Goal: Task Accomplishment & Management: Manage account settings

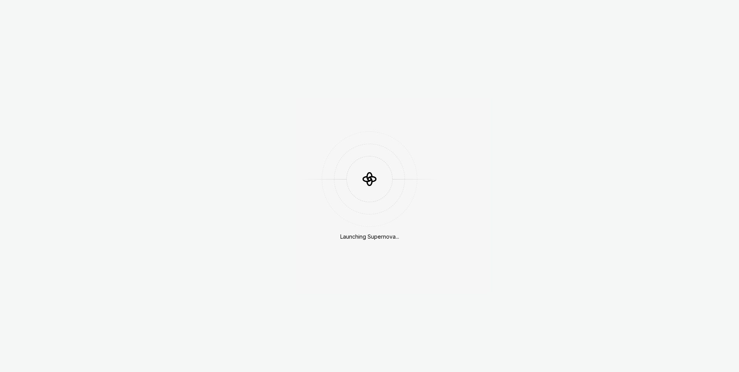
click at [607, 4] on div "Launching Supernova..." at bounding box center [369, 186] width 739 height 372
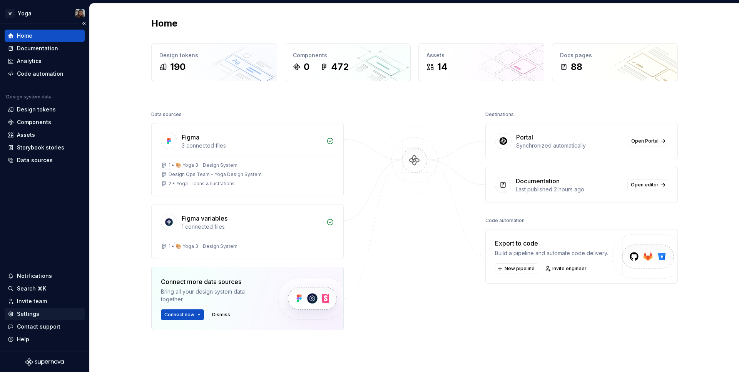
click at [30, 315] on div "Settings" at bounding box center [28, 314] width 22 height 8
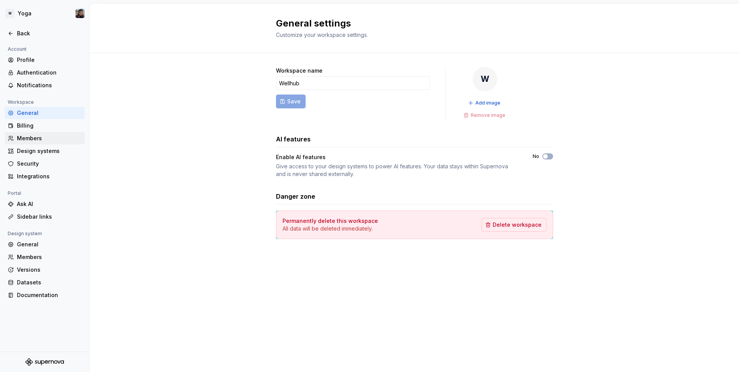
click at [33, 136] on div "Members" at bounding box center [49, 139] width 65 height 8
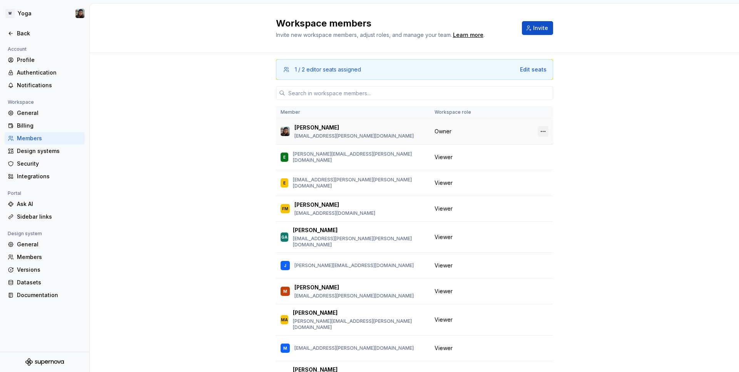
click at [537, 128] on button "button" at bounding box center [542, 131] width 11 height 11
click at [496, 147] on div "Transfer ownership" at bounding box center [479, 147] width 53 height 8
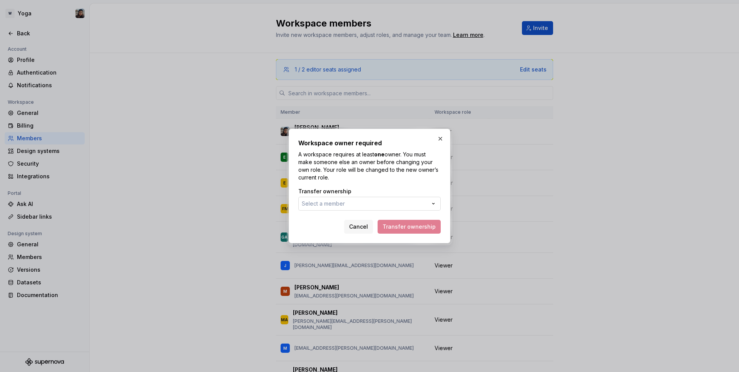
click at [388, 202] on button "Select a member" at bounding box center [369, 204] width 142 height 14
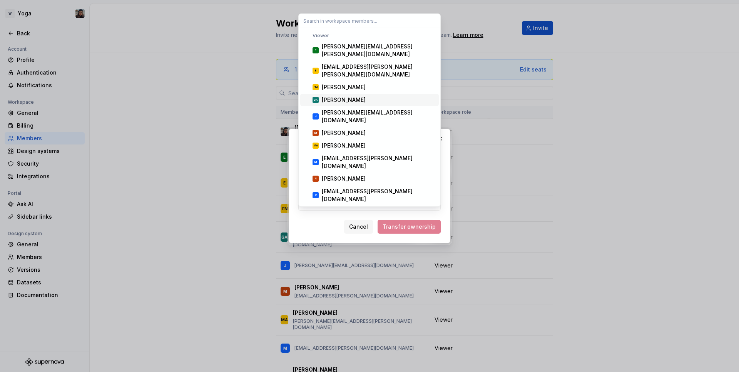
click at [353, 94] on span "GA Gabriel Alves" at bounding box center [369, 100] width 138 height 12
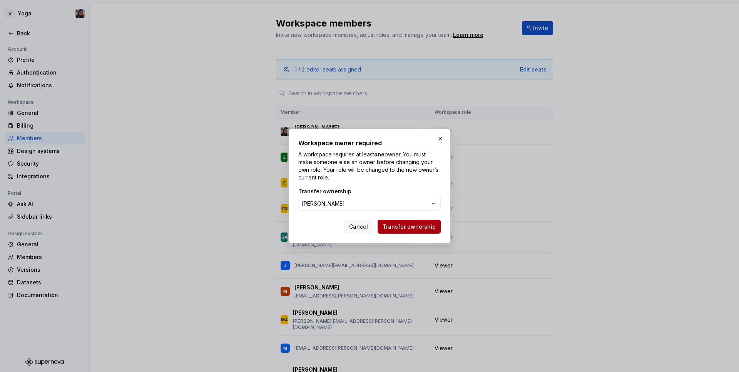
click at [426, 230] on span "Transfer ownership" at bounding box center [408, 227] width 53 height 8
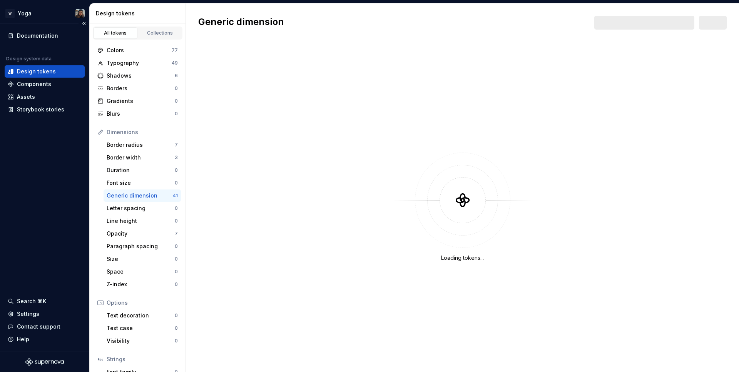
click at [40, 52] on div "Documentation Design system data Design tokens Components Assets Storybook stor…" at bounding box center [45, 73] width 80 height 86
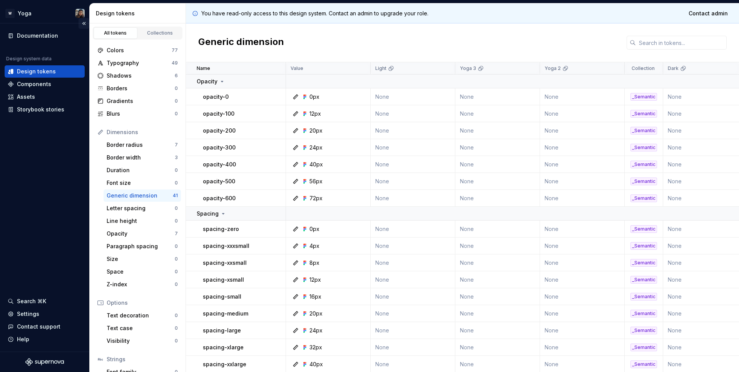
click at [84, 20] on button "Collapse sidebar" at bounding box center [83, 23] width 11 height 11
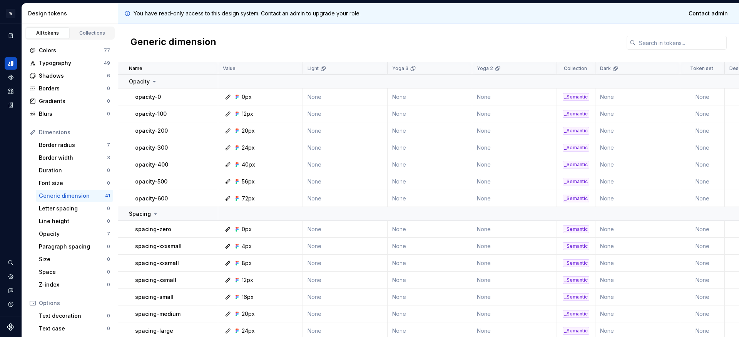
click at [9, 39] on icon "Documentation" at bounding box center [11, 36] width 6 height 6
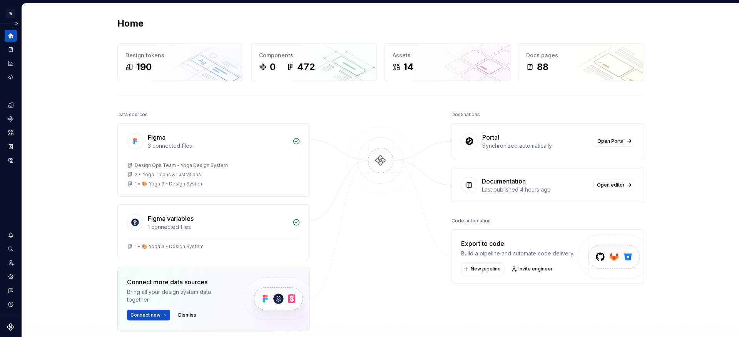
click at [10, 269] on div at bounding box center [11, 270] width 12 height 82
click at [10, 266] on icon "Invite team" at bounding box center [10, 262] width 7 height 7
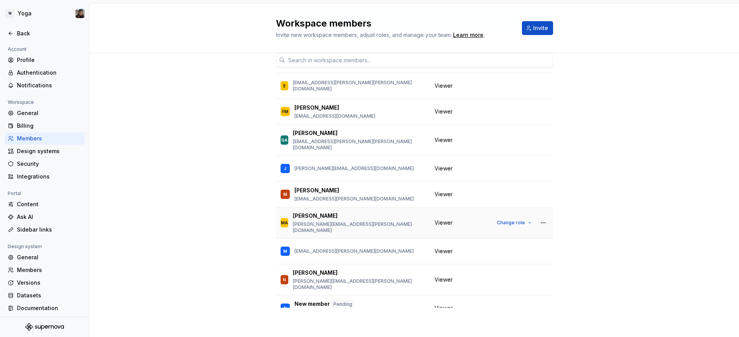
scroll to position [96, 0]
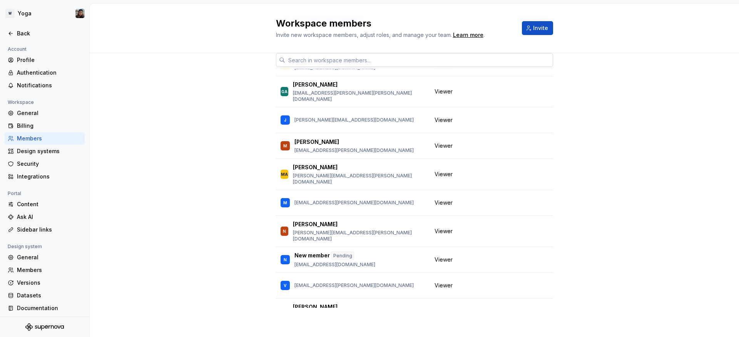
click at [320, 60] on input "text" at bounding box center [419, 60] width 268 height 14
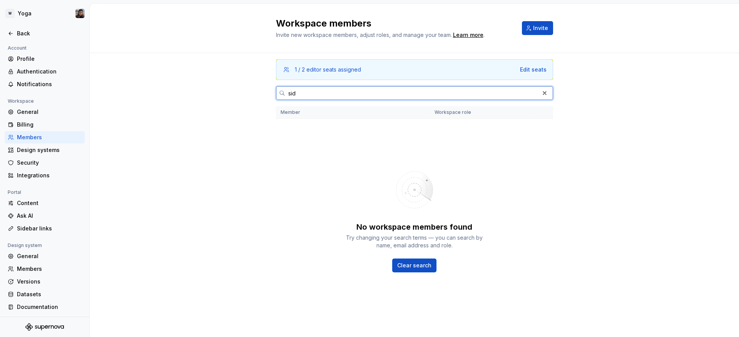
scroll to position [2, 0]
type input "sid"
click at [25, 253] on div "General" at bounding box center [49, 255] width 65 height 8
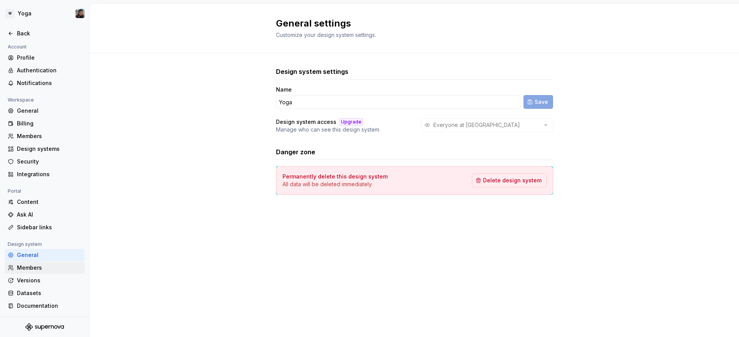
click at [36, 269] on div "Members" at bounding box center [49, 268] width 65 height 8
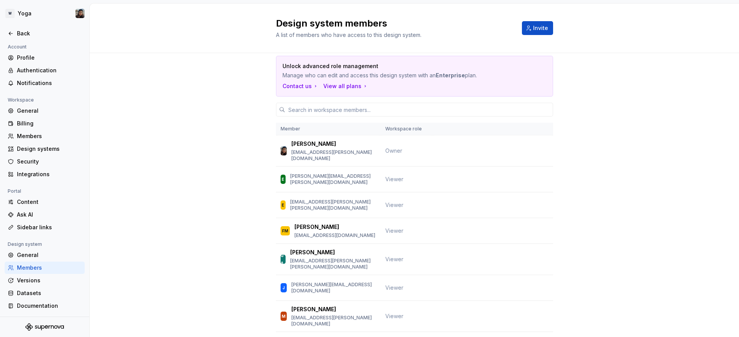
scroll to position [18, 0]
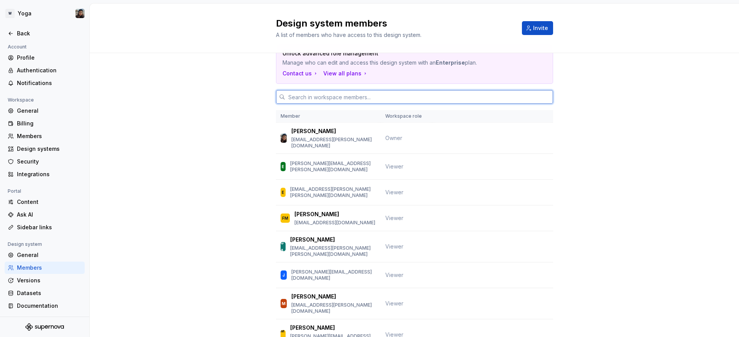
drag, startPoint x: 325, startPoint y: 98, endPoint x: 319, endPoint y: 101, distance: 7.2
click at [325, 98] on input "text" at bounding box center [419, 97] width 268 height 14
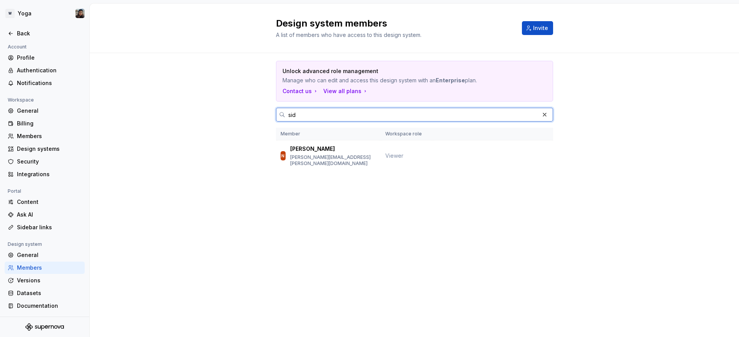
scroll to position [0, 0]
type input "s"
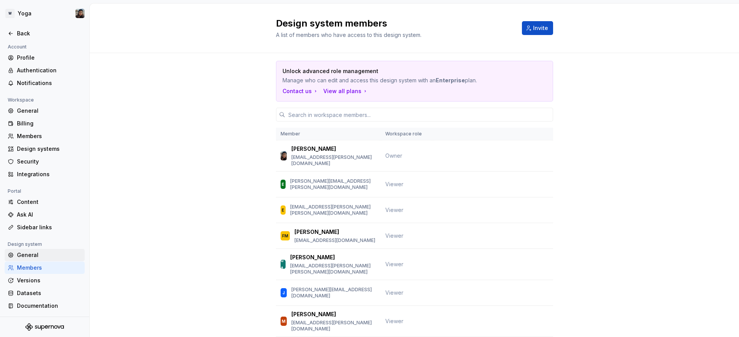
click at [40, 258] on div "General" at bounding box center [49, 255] width 65 height 8
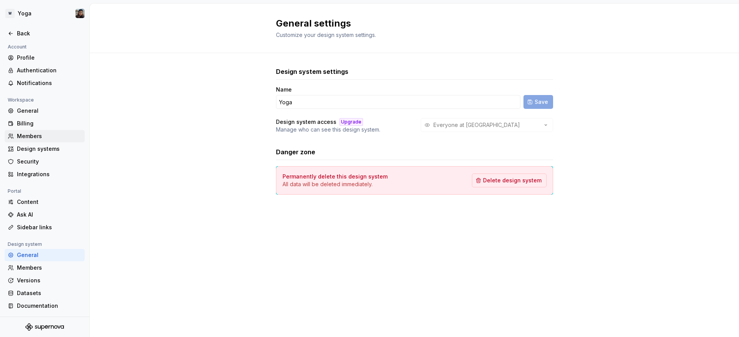
click at [40, 134] on div "Members" at bounding box center [49, 136] width 65 height 8
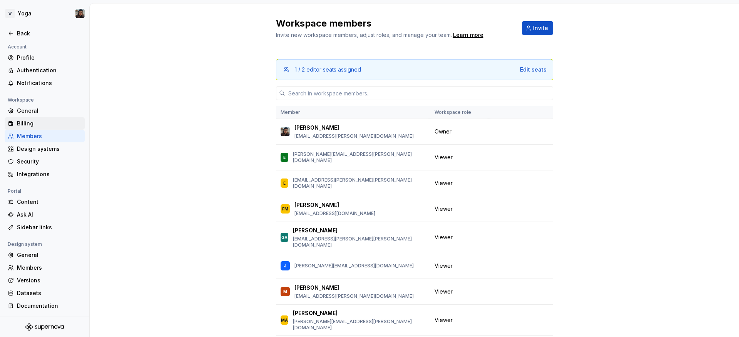
click at [39, 122] on div "Billing" at bounding box center [49, 124] width 65 height 8
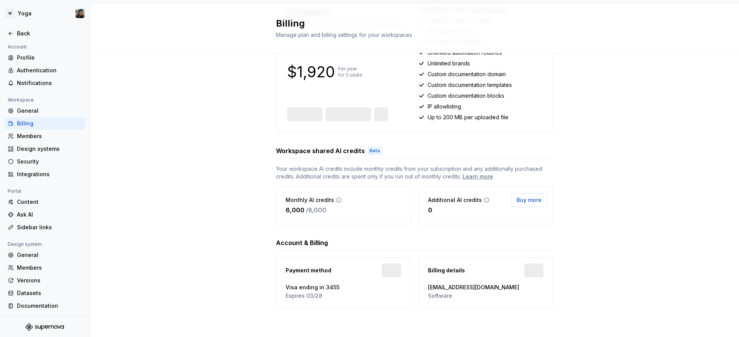
scroll to position [7, 0]
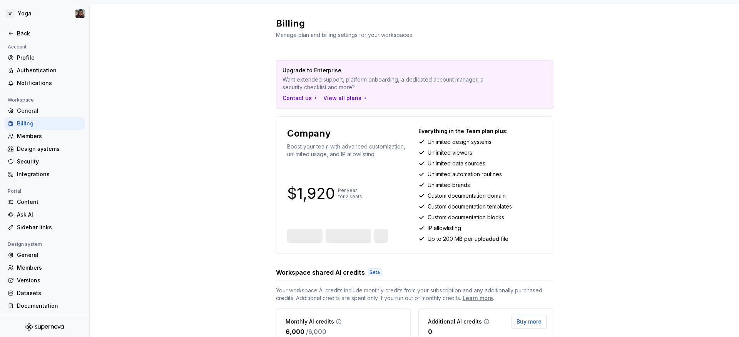
click at [402, 141] on div "Company Boost your team with advanced customization, unlimited usage, and IP al…" at bounding box center [348, 142] width 123 height 31
click at [308, 237] on span "Edit seats" at bounding box center [305, 236] width 27 height 8
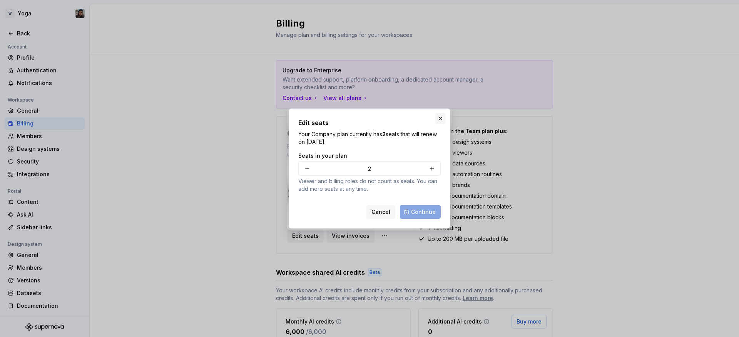
click at [437, 121] on button "button" at bounding box center [440, 118] width 11 height 11
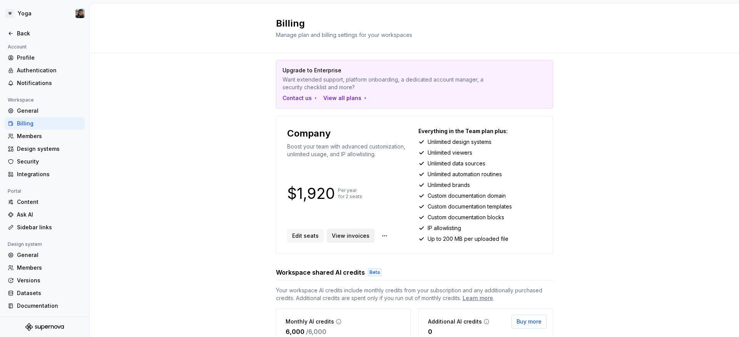
click at [339, 238] on span "View invoices" at bounding box center [351, 236] width 38 height 8
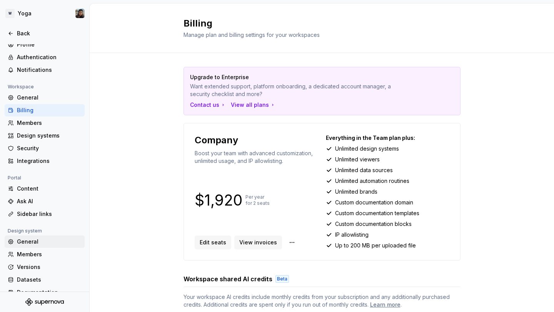
scroll to position [27, 0]
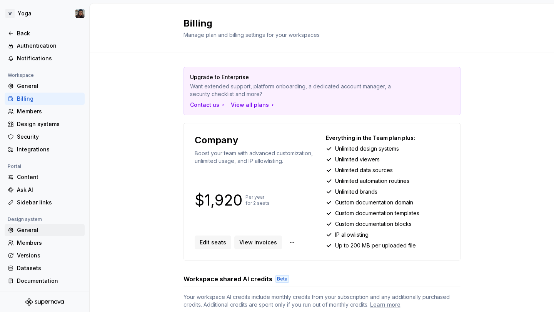
click at [40, 228] on div "General" at bounding box center [49, 231] width 65 height 8
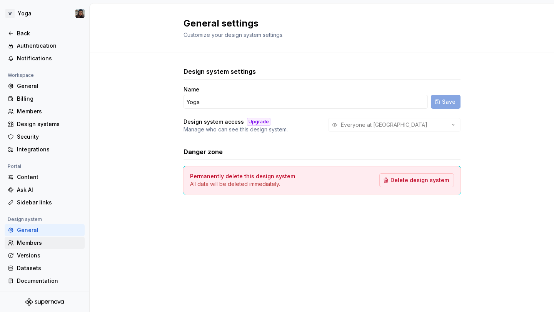
click at [43, 240] on div "Members" at bounding box center [49, 243] width 65 height 8
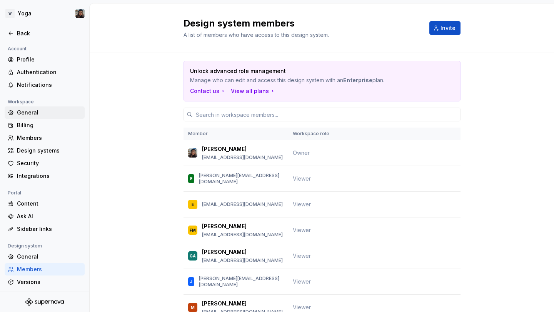
click at [38, 112] on div "General" at bounding box center [49, 113] width 65 height 8
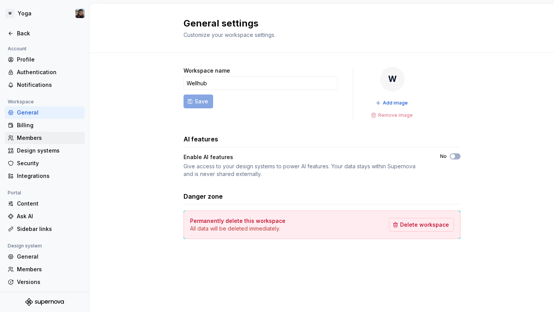
click at [27, 138] on div "Members" at bounding box center [49, 138] width 65 height 8
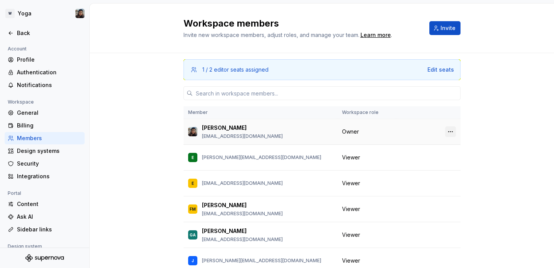
click at [445, 129] on button "button" at bounding box center [450, 131] width 11 height 11
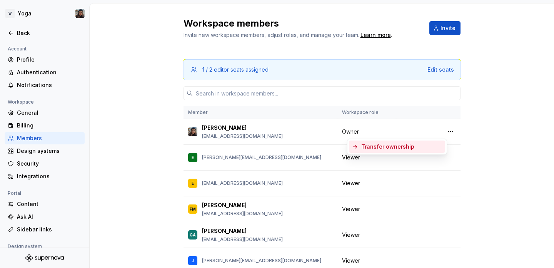
click at [404, 147] on div "Transfer ownership" at bounding box center [387, 147] width 53 height 8
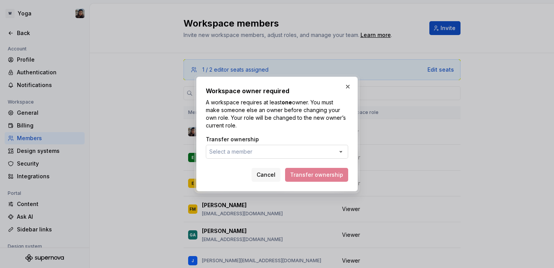
click at [285, 148] on button "Select a member" at bounding box center [277, 152] width 142 height 14
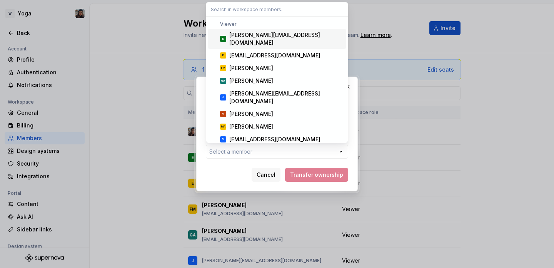
click at [211, 167] on div "Workspace owner required A workspace requires at least one owner. You must make…" at bounding box center [277, 134] width 554 height 268
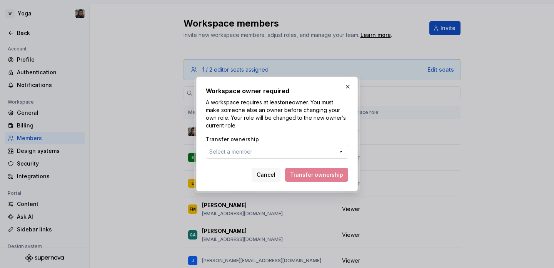
click at [237, 152] on span "Select a member" at bounding box center [230, 151] width 43 height 7
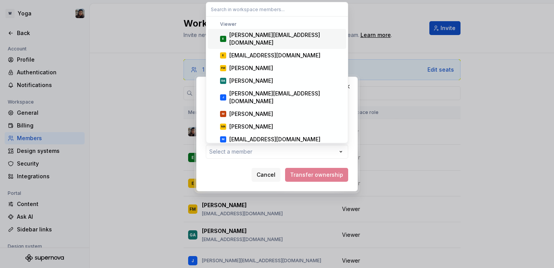
click at [251, 7] on input "text" at bounding box center [277, 9] width 142 height 14
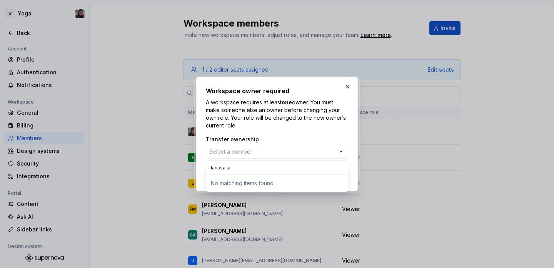
type input "larissa.,at"
click at [326, 40] on div at bounding box center [277, 134] width 554 height 268
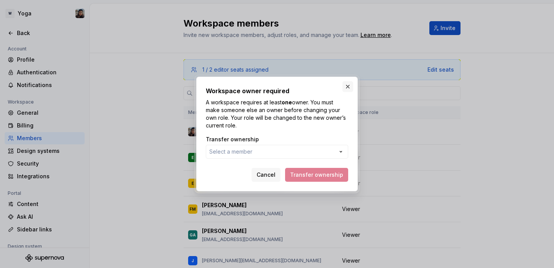
drag, startPoint x: 351, startPoint y: 78, endPoint x: 348, endPoint y: 82, distance: 4.5
click at [350, 79] on div "Workspace owner required A workspace requires at least one owner. You must make…" at bounding box center [277, 134] width 162 height 115
click at [348, 82] on button "button" at bounding box center [347, 86] width 11 height 11
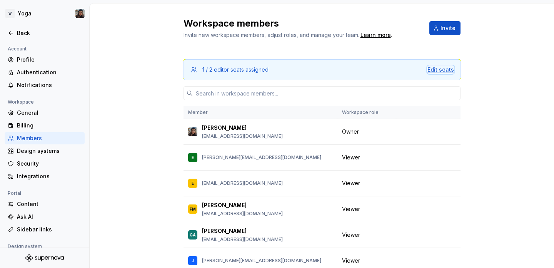
click at [444, 68] on div "Edit seats" at bounding box center [440, 70] width 27 height 8
click at [503, 170] on div "1 / 2 editor seats assigned Edit seats Member Workspace role Larissa Matos lari…" at bounding box center [322, 185] width 464 height 264
click at [424, 157] on button "Change role" at bounding box center [421, 157] width 41 height 11
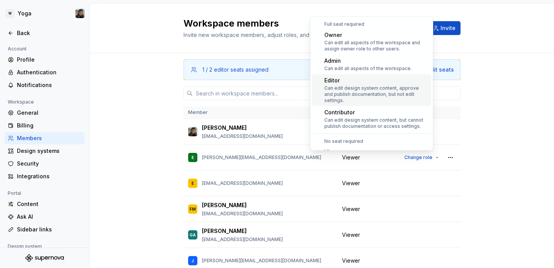
click at [494, 176] on div "1 / 2 editor seats assigned Edit seats Member Workspace role Larissa Matos lari…" at bounding box center [322, 185] width 464 height 264
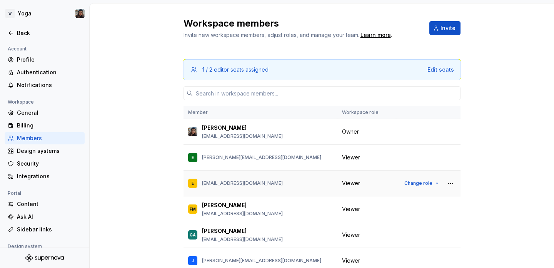
scroll to position [25, 0]
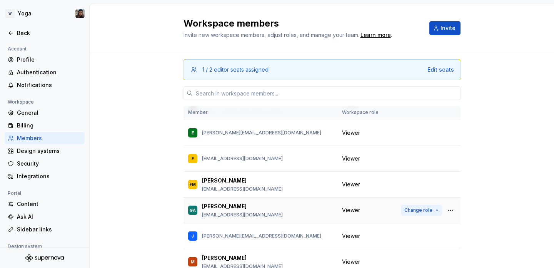
click at [417, 207] on span "Change role" at bounding box center [418, 210] width 28 height 6
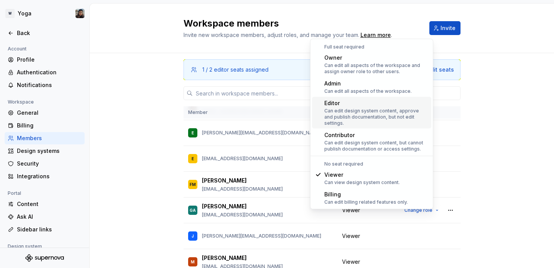
click at [355, 101] on div "Editor" at bounding box center [376, 103] width 104 height 8
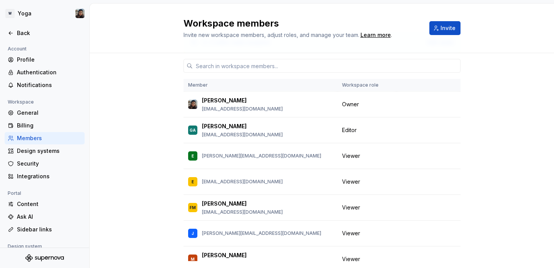
scroll to position [0, 0]
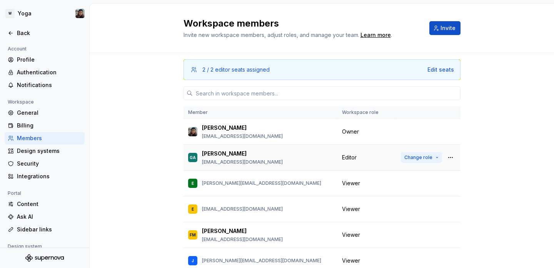
click at [425, 159] on button "Change role" at bounding box center [421, 157] width 41 height 11
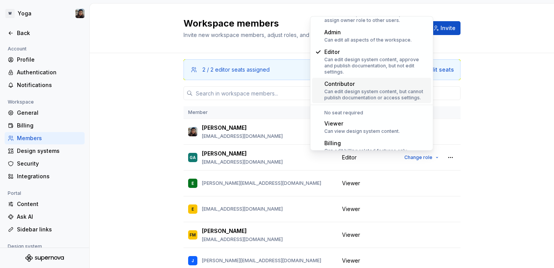
scroll to position [36, 0]
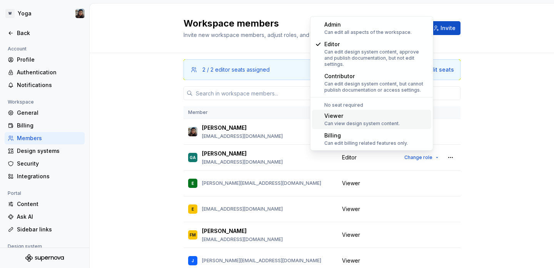
click at [533, 143] on div "2 / 2 editor seats assigned Edit seats Member Workspace role Larissa Matos lari…" at bounding box center [322, 185] width 464 height 264
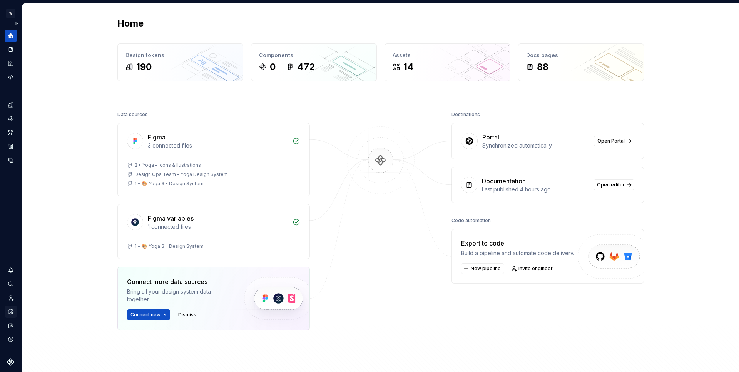
click at [8, 315] on icon "Settings" at bounding box center [10, 311] width 7 height 7
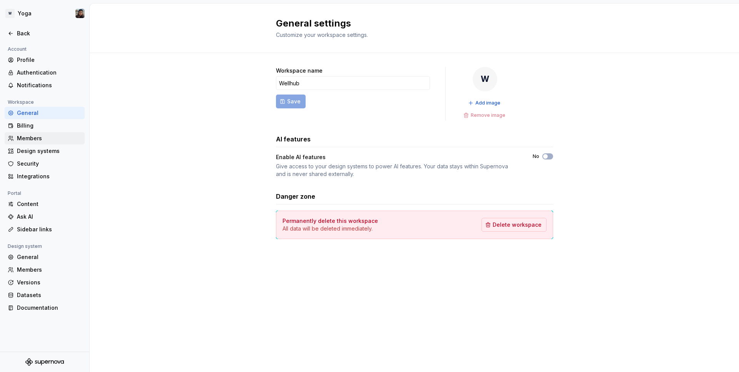
click at [41, 137] on div "Members" at bounding box center [49, 139] width 65 height 8
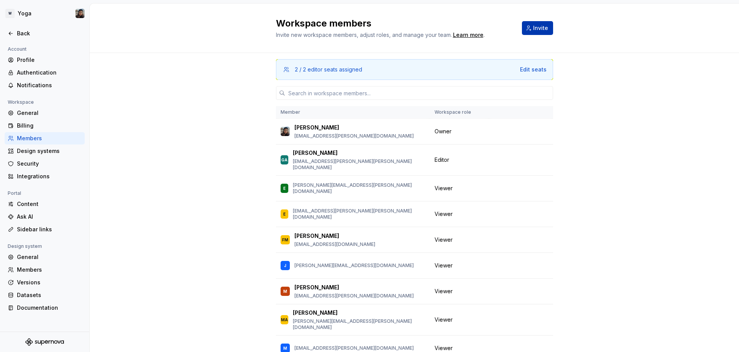
click at [533, 29] on span "Invite" at bounding box center [540, 28] width 15 height 8
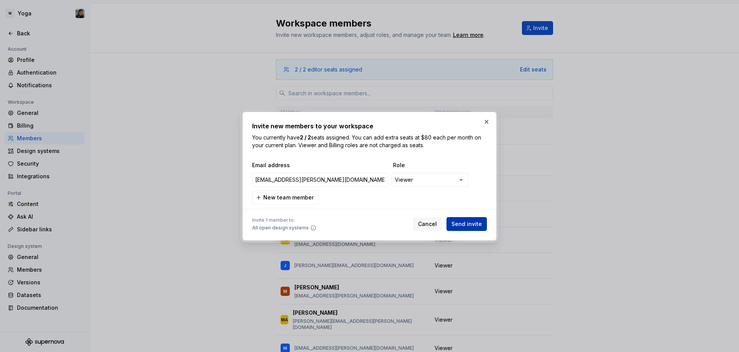
click at [458, 220] on button "Send invite" at bounding box center [466, 224] width 40 height 14
type input "[EMAIL_ADDRESS][PERSON_NAME][DOMAIN_NAME]"
click at [477, 222] on span "Send invite" at bounding box center [466, 224] width 30 height 8
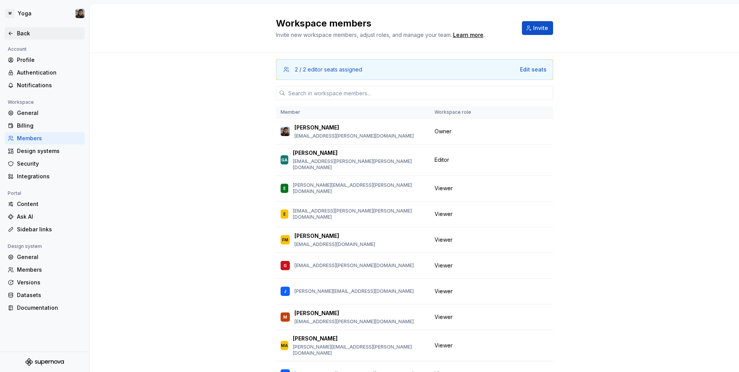
click at [26, 38] on div "Back" at bounding box center [45, 33] width 80 height 12
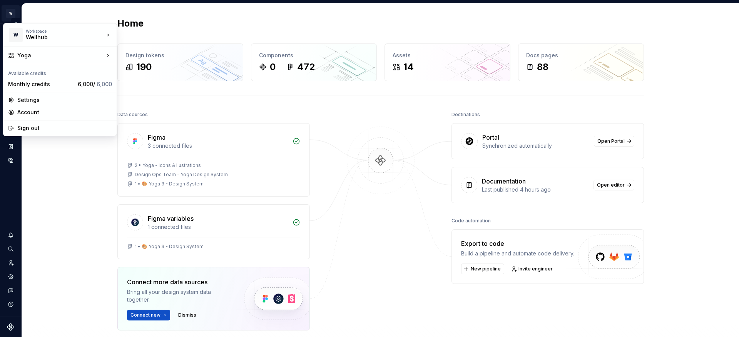
click at [9, 13] on html "W Yoga Design system data Home Design tokens 190 Components 0 472 Assets 14 Doc…" at bounding box center [369, 168] width 739 height 337
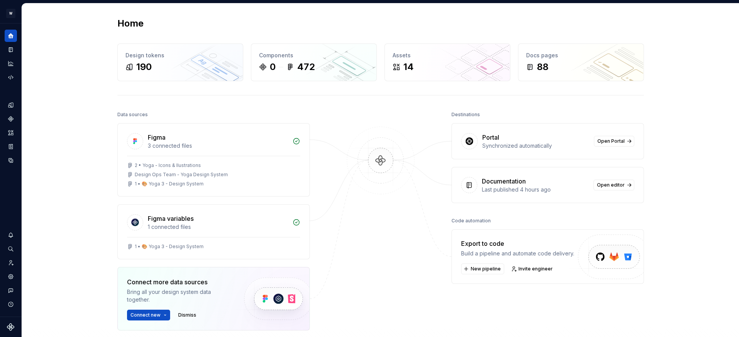
click at [56, 11] on html "W Yoga Design system data Home Design tokens 190 Components 0 472 Assets 14 Doc…" at bounding box center [369, 168] width 739 height 337
click at [14, 33] on icon "Home" at bounding box center [10, 35] width 7 height 7
click at [11, 36] on icon "Home" at bounding box center [10, 35] width 7 height 7
click at [16, 23] on button "Expand sidebar" at bounding box center [16, 23] width 11 height 11
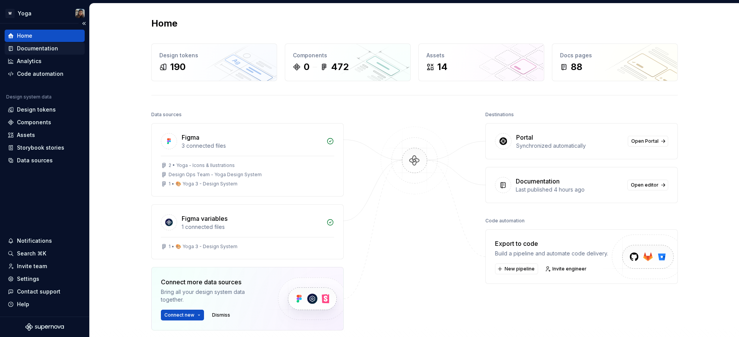
click at [40, 48] on div "Documentation" at bounding box center [37, 49] width 41 height 8
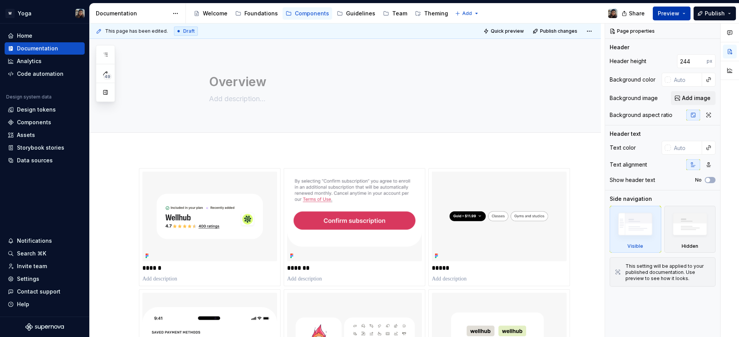
click at [665, 13] on span "Preview" at bounding box center [668, 14] width 22 height 8
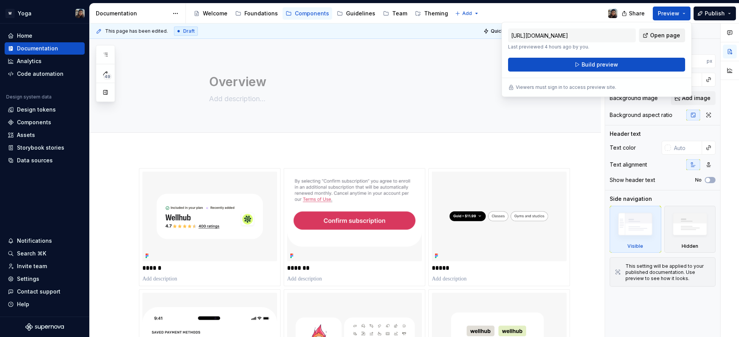
click at [654, 32] on span "Open page" at bounding box center [665, 36] width 30 height 8
type textarea "*"
